Goal: Information Seeking & Learning: Find contact information

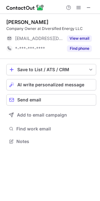
scroll to position [137, 100]
click at [10, 22] on div "Jeff Haag" at bounding box center [27, 22] width 42 height 6
drag, startPoint x: 10, startPoint y: 22, endPoint x: 20, endPoint y: 23, distance: 10.1
click at [20, 23] on div "Jeff Haag" at bounding box center [27, 22] width 42 height 6
copy div "Jeff Haag"
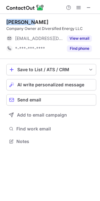
copy div "Jeff Haag"
click at [27, 27] on div "Company Owner at Diversified Energy LLC" at bounding box center [51, 29] width 90 height 6
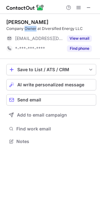
click at [27, 29] on div "Company Owner at Diversified Energy LLC" at bounding box center [51, 29] width 90 height 6
copy div "Owner"
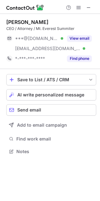
scroll to position [147, 100]
click at [12, 28] on div "CEO / Attorney / Mt. Everest Summiter" at bounding box center [51, 29] width 90 height 6
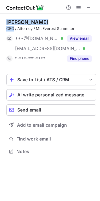
drag, startPoint x: 12, startPoint y: 28, endPoint x: 10, endPoint y: 25, distance: 3.5
click at [10, 25] on div "Chris Cannizzaro CEO / Attorney / Mt. Everest Summiter" at bounding box center [51, 25] width 90 height 13
copy div "Chris Cannizzaro CEO"
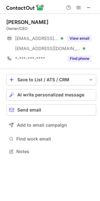
scroll to position [147, 100]
click at [17, 21] on div "Conor Sullivan" at bounding box center [27, 22] width 42 height 6
drag, startPoint x: 17, startPoint y: 21, endPoint x: 22, endPoint y: 21, distance: 5.4
click at [22, 21] on div "Conor Sullivan" at bounding box center [27, 22] width 42 height 6
copy div "Conor Sullivan"
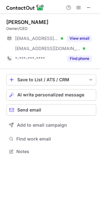
click at [84, 33] on div "Conor Sullivan Owner/CEO ***@cosirl.com Verified ***@cosconstruction.net Verifi…" at bounding box center [51, 41] width 90 height 45
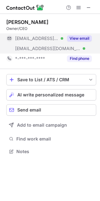
click at [84, 38] on button "View email" at bounding box center [79, 38] width 25 height 6
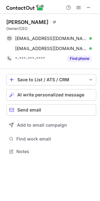
click at [13, 23] on div "Conor Sullivan" at bounding box center [27, 22] width 42 height 6
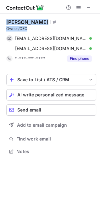
drag, startPoint x: 13, startPoint y: 23, endPoint x: 20, endPoint y: 27, distance: 7.8
click at [20, 27] on div "Conor Sullivan Visit Twitter profile Owner/CEO" at bounding box center [51, 25] width 90 height 13
copy div "Conor Sullivan Visit Twitter profile Owner/CEO"
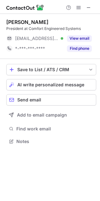
scroll to position [137, 100]
click at [15, 28] on div "President at Comfort Engineered Systems" at bounding box center [51, 29] width 90 height 6
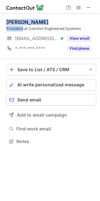
drag, startPoint x: 15, startPoint y: 28, endPoint x: 3, endPoint y: 22, distance: 13.4
click at [9, 22] on div "Ed Perez President at Comfort Engineered Systems" at bounding box center [51, 25] width 90 height 13
copy div "Ed Perez President"
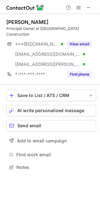
scroll to position [157, 100]
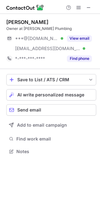
scroll to position [147, 100]
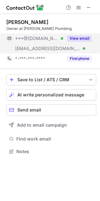
click at [86, 37] on button "View email" at bounding box center [79, 38] width 25 height 6
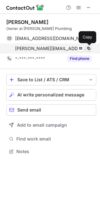
click at [90, 47] on span at bounding box center [88, 48] width 5 height 5
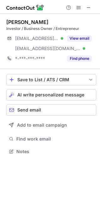
scroll to position [147, 100]
click at [10, 23] on div "[PERSON_NAME]" at bounding box center [27, 22] width 42 height 6
drag, startPoint x: 10, startPoint y: 23, endPoint x: 37, endPoint y: 24, distance: 26.2
click at [37, 24] on div "Matt McCollister" at bounding box center [27, 22] width 42 height 6
copy div "Matt McCollister"
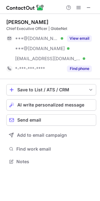
scroll to position [157, 100]
click at [40, 27] on div "Chief Executive Officer | GlobeNet" at bounding box center [51, 29] width 90 height 6
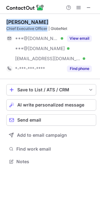
drag, startPoint x: 40, startPoint y: 27, endPoint x: 17, endPoint y: 21, distance: 23.9
click at [17, 21] on div "[PERSON_NAME] Chief Executive Officer | GlobeNet" at bounding box center [51, 25] width 90 height 13
copy div "[PERSON_NAME] Chief Executive Officer"
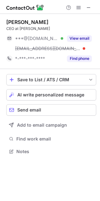
scroll to position [147, 100]
click at [11, 27] on div "CEO at Freret Napoleon" at bounding box center [51, 29] width 90 height 6
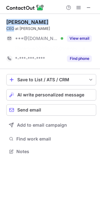
scroll to position [137, 100]
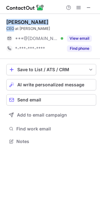
drag, startPoint x: 11, startPoint y: 27, endPoint x: 11, endPoint y: 20, distance: 6.9
click at [11, 20] on div "Tiffany Langlinais CEO at Freret Napoleon" at bounding box center [51, 25] width 90 height 13
copy div "Tiffany Langlinais CEO"
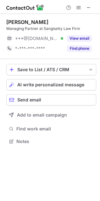
scroll to position [137, 100]
click at [8, 21] on div "Ravi Sangisetty" at bounding box center [27, 22] width 42 height 6
drag, startPoint x: 8, startPoint y: 21, endPoint x: 29, endPoint y: 21, distance: 20.8
click at [29, 21] on div "Ravi Sangisetty" at bounding box center [27, 22] width 42 height 6
copy div "Ravi Sangisetty"
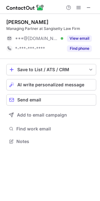
click at [50, 30] on div "Managing Partner at Sangisetty Law Firm" at bounding box center [51, 29] width 90 height 6
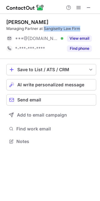
drag, startPoint x: 50, startPoint y: 30, endPoint x: 73, endPoint y: 29, distance: 23.7
click at [73, 29] on div "Managing Partner at Sangisetty Law Firm" at bounding box center [51, 29] width 90 height 6
copy div "Sangisetty Law Firm"
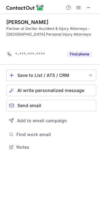
scroll to position [133, 100]
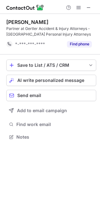
click at [13, 21] on div "[PERSON_NAME]" at bounding box center [27, 22] width 42 height 6
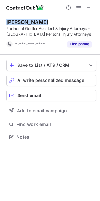
drag, startPoint x: 13, startPoint y: 21, endPoint x: 24, endPoint y: 23, distance: 11.9
click at [24, 23] on div "[PERSON_NAME]" at bounding box center [27, 22] width 42 height 6
copy div "[PERSON_NAME]"
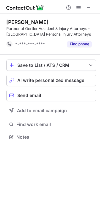
click at [15, 27] on div "Partner at Gertler Accident & Injury Attorneys - New Orleans Personal Injury At…" at bounding box center [51, 31] width 90 height 11
drag, startPoint x: 15, startPoint y: 27, endPoint x: 6, endPoint y: 30, distance: 9.1
click at [10, 30] on div "Partner at Gertler Accident & Injury Attorneys - New Orleans Personal Injury At…" at bounding box center [51, 31] width 90 height 11
copy div "Partner"
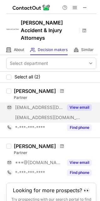
click at [74, 104] on button "View email" at bounding box center [79, 107] width 25 height 6
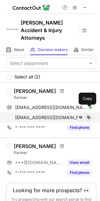
click at [88, 115] on span at bounding box center [88, 117] width 5 height 5
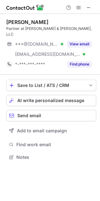
scroll to position [147, 100]
click at [12, 28] on div "Partner at Forrest Cressy & James, LLC" at bounding box center [51, 31] width 90 height 11
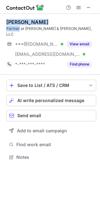
drag, startPoint x: 12, startPoint y: 28, endPoint x: 11, endPoint y: 22, distance: 5.7
click at [11, 22] on div "Nicholas Cressy Partner at Forrest Cressy & James, LLC" at bounding box center [51, 28] width 90 height 18
copy div "Nicholas Cressy Partner"
click at [19, 23] on div "Nicholas Cressy" at bounding box center [27, 22] width 42 height 6
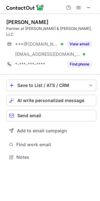
drag, startPoint x: 19, startPoint y: 23, endPoint x: 35, endPoint y: 22, distance: 16.1
click at [35, 22] on div "Nicholas Cressy" at bounding box center [27, 22] width 42 height 6
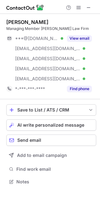
scroll to position [178, 100]
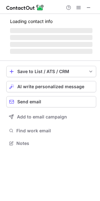
scroll to position [147, 100]
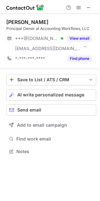
click at [12, 23] on div "Jared Elliott" at bounding box center [27, 22] width 42 height 6
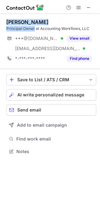
drag, startPoint x: 12, startPoint y: 23, endPoint x: 27, endPoint y: 27, distance: 16.3
click at [27, 27] on div "Jared Elliott Principal Owner at Accounting Workflows, LLC" at bounding box center [51, 25] width 90 height 13
copy div "Jared Elliott Principal Owner"
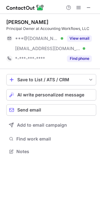
click at [50, 27] on div "Principal Owner at Accounting Workflows, LLC" at bounding box center [51, 29] width 90 height 6
drag, startPoint x: 53, startPoint y: 27, endPoint x: 77, endPoint y: 29, distance: 23.8
click at [77, 29] on div "Principal Owner at Accounting Workflows, LLC" at bounding box center [51, 29] width 90 height 6
click at [52, 27] on div "Principal Owner at Accounting Workflows, LLC" at bounding box center [51, 29] width 90 height 6
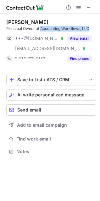
drag, startPoint x: 52, startPoint y: 27, endPoint x: 83, endPoint y: 27, distance: 30.9
click at [83, 27] on div "Principal Owner at Accounting Workflows, LLC" at bounding box center [51, 29] width 90 height 6
copy div "Accounting Workflows, LLC"
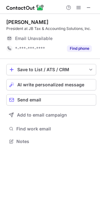
scroll to position [137, 100]
click at [13, 23] on div "[PERSON_NAME]" at bounding box center [27, 22] width 42 height 6
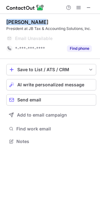
drag, startPoint x: 13, startPoint y: 23, endPoint x: 24, endPoint y: 23, distance: 10.4
click at [24, 23] on div "Jack Blanton" at bounding box center [27, 22] width 42 height 6
copy div "Jack Blanton"
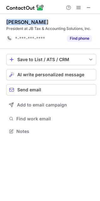
scroll to position [127, 100]
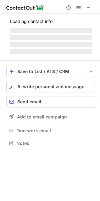
scroll to position [157, 100]
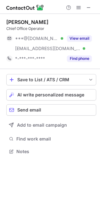
scroll to position [147, 100]
click at [13, 30] on div "Chief Office Operator" at bounding box center [51, 29] width 90 height 6
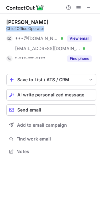
drag, startPoint x: 13, startPoint y: 30, endPoint x: 33, endPoint y: 30, distance: 20.2
click at [33, 30] on div "Chief Office Operator" at bounding box center [51, 29] width 90 height 6
copy div "Chief Office Operator"
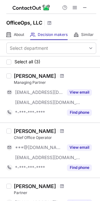
click at [16, 24] on h1 "OfficeOps, LLC" at bounding box center [24, 23] width 36 height 8
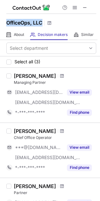
drag, startPoint x: 16, startPoint y: 24, endPoint x: 36, endPoint y: 23, distance: 19.9
click at [36, 23] on h1 "OfficeOps, LLC" at bounding box center [24, 23] width 36 height 8
copy h1 "OfficeOps, LLC"
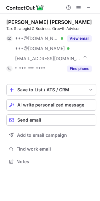
scroll to position [157, 100]
click at [13, 21] on div "Kimberly Calongne Tara" at bounding box center [49, 22] width 86 height 6
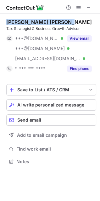
drag, startPoint x: 13, startPoint y: 21, endPoint x: 59, endPoint y: 24, distance: 46.8
click at [59, 24] on div "Kimberly Calongne Tara" at bounding box center [49, 22] width 86 height 6
copy div "Kimberly Calongne Tara"
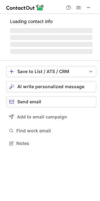
scroll to position [157, 100]
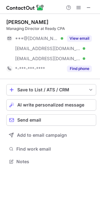
click at [14, 19] on div "[PERSON_NAME] Managing Director at Ready CPA ***@[DOMAIN_NAME] Verified [EMAIL_…" at bounding box center [51, 46] width 90 height 65
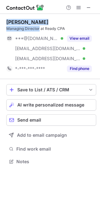
drag, startPoint x: 14, startPoint y: 19, endPoint x: 31, endPoint y: 29, distance: 19.9
click at [31, 29] on div "[PERSON_NAME] Managing Director at Ready CPA" at bounding box center [51, 25] width 90 height 13
copy div "[PERSON_NAME] Managing Director"
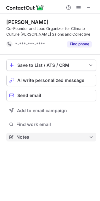
scroll to position [133, 100]
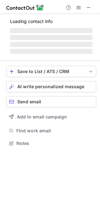
scroll to position [153, 100]
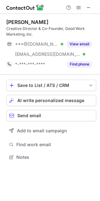
click at [9, 20] on div "[PERSON_NAME]" at bounding box center [27, 22] width 42 height 6
drag, startPoint x: 9, startPoint y: 19, endPoint x: 23, endPoint y: 21, distance: 13.3
click at [23, 21] on div "Matt Wang" at bounding box center [27, 22] width 42 height 6
copy div "Matt Wang"
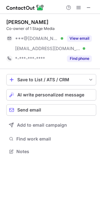
scroll to position [147, 100]
click at [14, 22] on div "[PERSON_NAME]" at bounding box center [27, 22] width 42 height 6
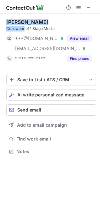
drag, startPoint x: 14, startPoint y: 22, endPoint x: 15, endPoint y: 26, distance: 4.2
click at [15, 26] on div "[PERSON_NAME] Co-owner of 1 Stage Media" at bounding box center [51, 25] width 90 height 13
copy div "[PERSON_NAME] Co-owner"
click at [17, 20] on div "[PERSON_NAME]" at bounding box center [27, 22] width 42 height 6
drag, startPoint x: 17, startPoint y: 20, endPoint x: 30, endPoint y: 21, distance: 12.7
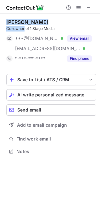
click at [30, 21] on div "[PERSON_NAME]" at bounding box center [27, 22] width 42 height 6
copy div "[PERSON_NAME]"
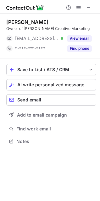
scroll to position [137, 100]
click at [13, 26] on div "Owner of Florence Creative Marketing" at bounding box center [51, 29] width 90 height 6
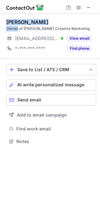
drag, startPoint x: 13, startPoint y: 26, endPoint x: 12, endPoint y: 21, distance: 4.6
click at [12, 21] on div "Sara Scioneaux Owner of Florence Creative Marketing" at bounding box center [51, 25] width 90 height 13
copy div "Sara Scioneaux Owner"
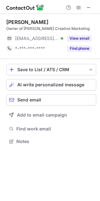
click at [32, 28] on div "Owner of Florence Creative Marketing" at bounding box center [51, 29] width 90 height 6
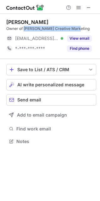
drag, startPoint x: 32, startPoint y: 28, endPoint x: 63, endPoint y: 29, distance: 30.9
click at [63, 29] on div "Owner of Florence Creative Marketing" at bounding box center [51, 29] width 90 height 6
copy div "Florence Creative Marketing"
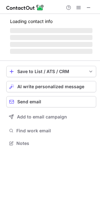
scroll to position [163, 100]
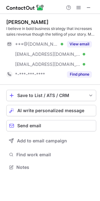
click at [16, 22] on div "Caroline Parrone" at bounding box center [27, 22] width 42 height 6
drag, startPoint x: 16, startPoint y: 22, endPoint x: 35, endPoint y: 22, distance: 18.3
click at [35, 22] on div "Caroline Parrone" at bounding box center [27, 22] width 42 height 6
copy div "Caroline Parrone"
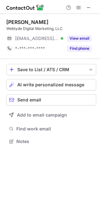
scroll to position [137, 100]
click at [11, 23] on div "[PERSON_NAME]" at bounding box center [27, 22] width 42 height 6
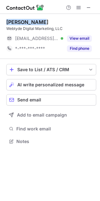
drag, startPoint x: 11, startPoint y: 23, endPoint x: 29, endPoint y: 23, distance: 17.7
click at [29, 23] on div "[PERSON_NAME]" at bounding box center [27, 22] width 42 height 6
copy div "[PERSON_NAME]"
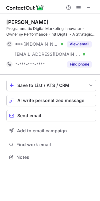
scroll to position [153, 100]
click at [12, 23] on div "[PERSON_NAME]" at bounding box center [27, 22] width 42 height 6
drag, startPoint x: 12, startPoint y: 23, endPoint x: 44, endPoint y: 21, distance: 32.6
click at [44, 21] on div "[PERSON_NAME]" at bounding box center [27, 22] width 42 height 6
copy div "[PERSON_NAME]"
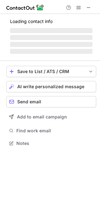
scroll to position [153, 100]
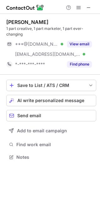
click at [15, 23] on div "[PERSON_NAME]" at bounding box center [27, 22] width 42 height 6
drag, startPoint x: 15, startPoint y: 23, endPoint x: 42, endPoint y: 24, distance: 27.5
click at [42, 24] on div "Alexandra Koshy" at bounding box center [27, 22] width 42 height 6
copy div "Alexandra Koshy"
click at [92, 17] on div "Alexandra Koshy 1 part creative, 1 part marketer, 1 part ever-changing ***@gmai…" at bounding box center [51, 44] width 90 height 61
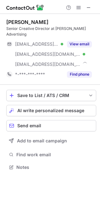
scroll to position [157, 100]
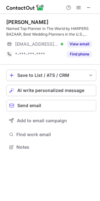
scroll to position [143, 100]
click at [15, 22] on div "[PERSON_NAME]" at bounding box center [27, 22] width 42 height 6
drag, startPoint x: 15, startPoint y: 22, endPoint x: 37, endPoint y: 21, distance: 22.1
click at [37, 21] on div "[PERSON_NAME]" at bounding box center [27, 22] width 42 height 6
copy div "[PERSON_NAME]"
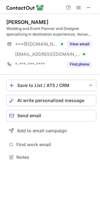
scroll to position [153, 100]
click at [8, 20] on div "[PERSON_NAME]" at bounding box center [27, 22] width 42 height 6
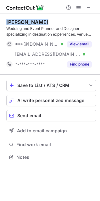
drag, startPoint x: 8, startPoint y: 20, endPoint x: 22, endPoint y: 20, distance: 14.2
click at [22, 20] on div "Sarah Worsley" at bounding box center [27, 22] width 42 height 6
copy div "Sarah Worsley"
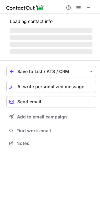
scroll to position [153, 100]
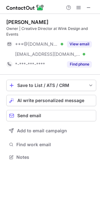
scroll to position [153, 100]
click at [10, 19] on div "[PERSON_NAME]" at bounding box center [27, 22] width 42 height 6
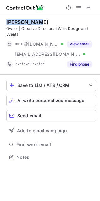
drag, startPoint x: 10, startPoint y: 19, endPoint x: 21, endPoint y: 21, distance: 10.6
click at [21, 21] on div "[PERSON_NAME]" at bounding box center [27, 22] width 42 height 6
copy div "[PERSON_NAME]"
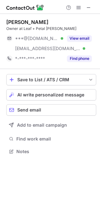
scroll to position [147, 100]
click at [10, 22] on div "Margaret Williamson" at bounding box center [27, 22] width 42 height 6
drag, startPoint x: 10, startPoint y: 22, endPoint x: 38, endPoint y: 23, distance: 28.1
click at [38, 23] on div "Margaret Williamson" at bounding box center [27, 22] width 42 height 6
copy div "Margaret Williamson"
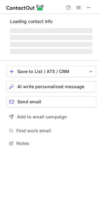
scroll to position [137, 100]
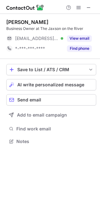
click at [12, 23] on div "[PERSON_NAME]" at bounding box center [27, 22] width 42 height 6
drag, startPoint x: 12, startPoint y: 23, endPoint x: 23, endPoint y: 23, distance: 11.4
click at [23, 23] on div "[PERSON_NAME]" at bounding box center [27, 22] width 42 height 6
copy div "[PERSON_NAME]"
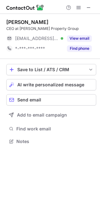
scroll to position [137, 100]
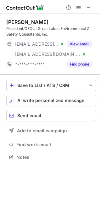
scroll to position [153, 100]
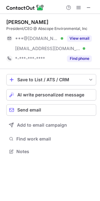
scroll to position [147, 100]
click at [28, 28] on div "President/CEO @ Abscope Environmental, Inc" at bounding box center [51, 29] width 90 height 6
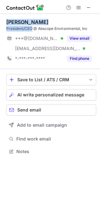
drag, startPoint x: 28, startPoint y: 28, endPoint x: 11, endPoint y: 22, distance: 17.9
click at [11, 22] on div "Bob Romagnoli President/CEO @ Abscope Environmental, Inc" at bounding box center [51, 25] width 90 height 13
copy div "Bob Romagnoli President/CEO"
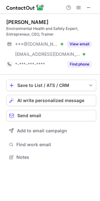
scroll to position [153, 100]
click at [14, 21] on div "[PERSON_NAME]" at bounding box center [27, 22] width 42 height 6
drag, startPoint x: 15, startPoint y: 21, endPoint x: 33, endPoint y: 20, distance: 19.0
click at [33, 20] on div "[PERSON_NAME]" at bounding box center [27, 22] width 42 height 6
copy div "[PERSON_NAME]"
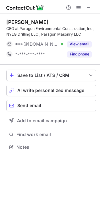
scroll to position [143, 100]
click at [14, 21] on div "Patricia Paragon" at bounding box center [27, 22] width 42 height 6
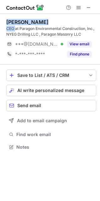
drag, startPoint x: 14, startPoint y: 21, endPoint x: 14, endPoint y: 27, distance: 5.7
click at [14, 27] on div "Patricia Paragon CEO at Paragon Environmental Construction, Inc., NYEG Drilling…" at bounding box center [51, 28] width 90 height 18
copy div "Patricia Paragon CEO"
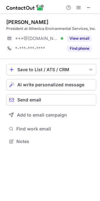
scroll to position [137, 100]
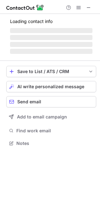
scroll to position [143, 100]
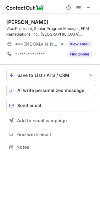
click at [84, 28] on div "Vice President, Senior Program Manager, FPM Remediations, Inc., Oneida, NY" at bounding box center [51, 31] width 90 height 11
drag, startPoint x: 84, startPoint y: 28, endPoint x: 36, endPoint y: 33, distance: 48.2
click at [36, 33] on div "Vice President, Senior Program Manager, FPM Remediations, Inc., Oneida, NY" at bounding box center [51, 31] width 90 height 11
copy div "FPM Remediations, Inc"
click at [10, 22] on div "[PERSON_NAME]" at bounding box center [27, 22] width 42 height 6
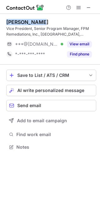
drag, startPoint x: 10, startPoint y: 22, endPoint x: 23, endPoint y: 22, distance: 12.6
click at [23, 22] on div "[PERSON_NAME]" at bounding box center [27, 22] width 42 height 6
copy div "[PERSON_NAME]"
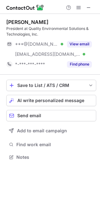
scroll to position [153, 100]
click at [15, 29] on div "President at Quality Environmental Solutions & Technologies, Inc." at bounding box center [51, 31] width 90 height 11
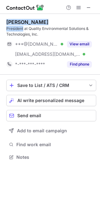
drag, startPoint x: 15, startPoint y: 29, endPoint x: 13, endPoint y: 22, distance: 7.1
click at [13, 22] on div "Vincent Lander President at Quality Environmental Solutions & Technologies, Inc." at bounding box center [51, 28] width 90 height 18
copy div "Vincent Lander President"
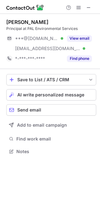
scroll to position [147, 100]
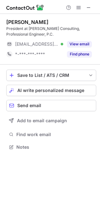
scroll to position [143, 100]
click at [18, 30] on div "President at [PERSON_NAME] Consulting, Professional Engineer, P.C." at bounding box center [51, 31] width 90 height 11
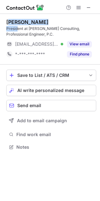
drag, startPoint x: 18, startPoint y: 26, endPoint x: 11, endPoint y: 21, distance: 8.1
click at [11, 20] on div "Matthew Napierala President at Napierala Consulting, Professional Engineer, P.C." at bounding box center [51, 28] width 90 height 18
click at [11, 21] on div "Matthew Napierala" at bounding box center [27, 22] width 42 height 6
drag, startPoint x: 11, startPoint y: 21, endPoint x: 15, endPoint y: 27, distance: 6.8
click at [15, 27] on div "Matthew Napierala President at Napierala Consulting, Professional Engineer, P.C." at bounding box center [51, 28] width 90 height 18
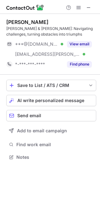
scroll to position [153, 100]
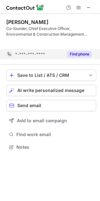
scroll to position [133, 100]
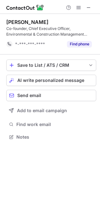
click at [64, 28] on div "Co-founder, Chief Executive Officer, Environmental & Construction Management Se…" at bounding box center [51, 31] width 90 height 11
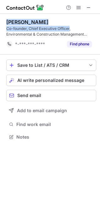
drag, startPoint x: 64, startPoint y: 28, endPoint x: 3, endPoint y: 30, distance: 60.6
click at [11, 26] on div "Co-founder, Chief Executive Officer, Environmental & Construction Management Se…" at bounding box center [51, 31] width 90 height 11
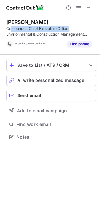
copy div "-founder, Chief Executive Officer"
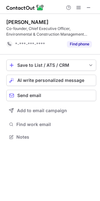
click at [8, 21] on div "Kevin Kavanaugh" at bounding box center [27, 22] width 42 height 6
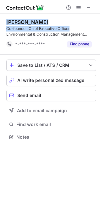
drag, startPoint x: 8, startPoint y: 21, endPoint x: 59, endPoint y: 28, distance: 51.6
click at [59, 28] on div "Kevin Kavanaugh Co-founder, Chief Executive Officer, Environmental & Constructi…" at bounding box center [51, 28] width 90 height 18
copy div "Kevin Kavanaugh Co-founder, Chief Executive Officer"
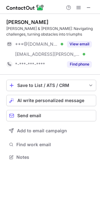
scroll to position [153, 100]
click at [14, 21] on div "[PERSON_NAME]" at bounding box center [27, 22] width 42 height 6
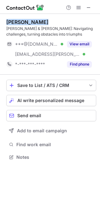
drag, startPoint x: 14, startPoint y: 21, endPoint x: 34, endPoint y: 23, distance: 19.9
click at [34, 23] on div "Jennifer Reap" at bounding box center [27, 22] width 42 height 6
copy div "Jennifer Reap"
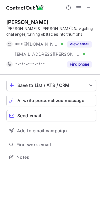
click at [8, 28] on div "Badey & Watson: Navigating challenges, turning obstacles into triumphs" at bounding box center [51, 31] width 90 height 11
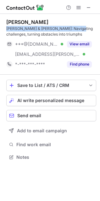
drag, startPoint x: 8, startPoint y: 28, endPoint x: 63, endPoint y: 30, distance: 54.6
click at [63, 30] on div "Badey & Watson: Navigating challenges, turning obstacles into triumphs" at bounding box center [51, 31] width 90 height 11
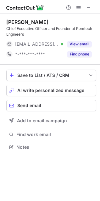
scroll to position [143, 100]
click at [11, 24] on div "Mark Ryckman" at bounding box center [27, 22] width 42 height 6
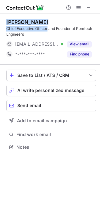
drag, startPoint x: 11, startPoint y: 24, endPoint x: 39, endPoint y: 29, distance: 28.6
click at [39, 29] on div "Mark Ryckman Chief Executive Officer and Founder at Remtech Engineers" at bounding box center [51, 28] width 90 height 18
copy div "Mark Ryckman Chief Executive Officer"
click at [11, 23] on div "Mark Ryckman" at bounding box center [27, 22] width 42 height 6
drag, startPoint x: 11, startPoint y: 23, endPoint x: 57, endPoint y: 31, distance: 47.0
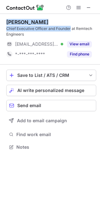
click at [57, 31] on div "Mark Ryckman Chief Executive Officer and Founder at Remtech Engineers" at bounding box center [51, 28] width 90 height 18
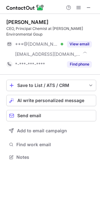
scroll to position [153, 100]
click at [21, 30] on div "CEO, Principal Chemist at [PERSON_NAME] Environmental Goup" at bounding box center [51, 31] width 90 height 11
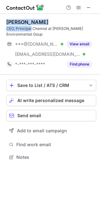
drag, startPoint x: 21, startPoint y: 30, endPoint x: 10, endPoint y: 24, distance: 12.8
click at [10, 24] on div "[PERSON_NAME] CEO, Principal Chemist at [PERSON_NAME] Environmental Goup" at bounding box center [51, 28] width 90 height 18
copy div "[PERSON_NAME] CEO, Principal"
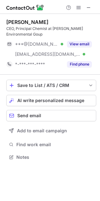
click at [36, 29] on div "CEO, Principal Chemist at [PERSON_NAME] Environmental Goup" at bounding box center [51, 31] width 90 height 11
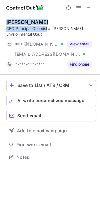
drag, startPoint x: 36, startPoint y: 29, endPoint x: 8, endPoint y: 23, distance: 29.0
click at [17, 24] on div "[PERSON_NAME] CEO, Principal Chemist at [PERSON_NAME] Environmental Goup" at bounding box center [51, 28] width 90 height 18
copy div "[PERSON_NAME] CEO, Principal Chemist"
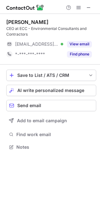
scroll to position [143, 100]
click at [21, 33] on div "CEO at ECC - Environmental Consultants and Contractors" at bounding box center [51, 31] width 90 height 11
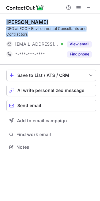
drag, startPoint x: 21, startPoint y: 33, endPoint x: 3, endPoint y: 21, distance: 20.9
click at [14, 23] on div "[PERSON_NAME] CEO at ECC - Environmental Consultants and Contractors" at bounding box center [51, 28] width 90 height 18
copy div "[PERSON_NAME] CEO at ECC - Environmental Consultants and Contractors"
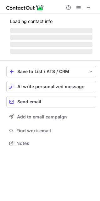
scroll to position [137, 100]
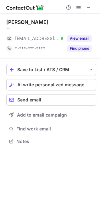
click at [15, 19] on div "Jeffrey Dagdigian -- ***@waterstone-env.com Verified View email *-***-***-**** …" at bounding box center [51, 36] width 90 height 45
drag, startPoint x: 15, startPoint y: 19, endPoint x: 31, endPoint y: 20, distance: 15.5
click at [31, 20] on div "Jeffrey Dagdigian -- ***@waterstone-env.com Verified View email *-***-***-**** …" at bounding box center [51, 36] width 90 height 45
copy div "Jeffrey Dagdigian"
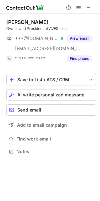
scroll to position [147, 100]
click at [63, 28] on div "Owner and President at AVESI, Inc." at bounding box center [51, 29] width 90 height 6
drag, startPoint x: 63, startPoint y: 28, endPoint x: 77, endPoint y: 31, distance: 14.4
click at [43, 29] on div "Owner and President at AVESI, Inc." at bounding box center [51, 29] width 90 height 6
click at [78, 31] on div "Owner and President at AVESI, Inc." at bounding box center [51, 29] width 90 height 6
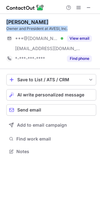
drag, startPoint x: 75, startPoint y: 30, endPoint x: 2, endPoint y: 20, distance: 73.8
click at [4, 20] on div "Michele Lyerla Owner and President at AVESI, Inc. ***@yahoo.com Verified ***@av…" at bounding box center [50, 87] width 100 height 147
copy div "Michele Lyerla Owner and President at AVESI, Inc."
click at [85, 17] on div "Michele Lyerla Owner and President at AVESI, Inc. ***@yahoo.com Verified ***@av…" at bounding box center [51, 41] width 90 height 55
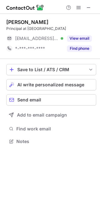
scroll to position [137, 100]
click at [12, 20] on div "[PERSON_NAME]" at bounding box center [27, 22] width 42 height 6
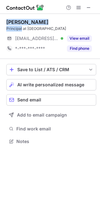
drag, startPoint x: 12, startPoint y: 21, endPoint x: 15, endPoint y: 27, distance: 6.9
click at [15, 27] on div "[PERSON_NAME] Principal at [GEOGRAPHIC_DATA]" at bounding box center [51, 25] width 90 height 13
copy div "[PERSON_NAME] Principal"
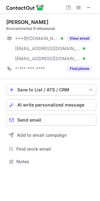
scroll to position [157, 100]
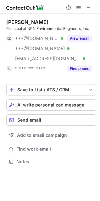
scroll to position [157, 100]
click at [18, 20] on div "[PERSON_NAME]" at bounding box center [27, 22] width 42 height 6
drag, startPoint x: 18, startPoint y: 20, endPoint x: 28, endPoint y: 21, distance: 10.5
click at [28, 21] on div "[PERSON_NAME]" at bounding box center [27, 22] width 42 height 6
copy div "[PERSON_NAME]"
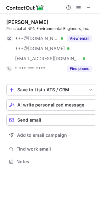
click at [45, 29] on div "Principal at NPN Environmental Engineers, Inc." at bounding box center [51, 29] width 90 height 6
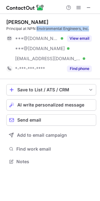
drag, startPoint x: 45, startPoint y: 29, endPoint x: 91, endPoint y: 29, distance: 45.8
click at [91, 29] on div "Principal at NPN Environmental Engineers, Inc." at bounding box center [51, 29] width 90 height 6
copy div "Environmental Engineers, Inc."
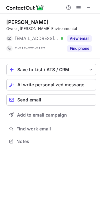
scroll to position [137, 100]
click at [12, 27] on div "Owner, [PERSON_NAME] Environmental" at bounding box center [51, 29] width 90 height 6
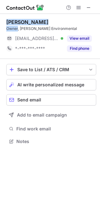
drag, startPoint x: 12, startPoint y: 27, endPoint x: 9, endPoint y: 19, distance: 8.9
click at [9, 19] on div "[PERSON_NAME] Owner, [PERSON_NAME] Environmental" at bounding box center [51, 25] width 90 height 13
copy div "[PERSON_NAME] Owner"
